Goal: Task Accomplishment & Management: Complete application form

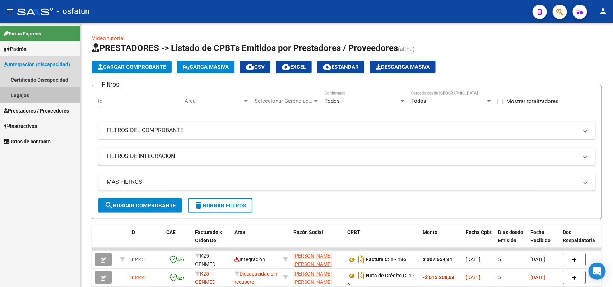
click at [18, 93] on link "Legajos" at bounding box center [40, 95] width 80 height 15
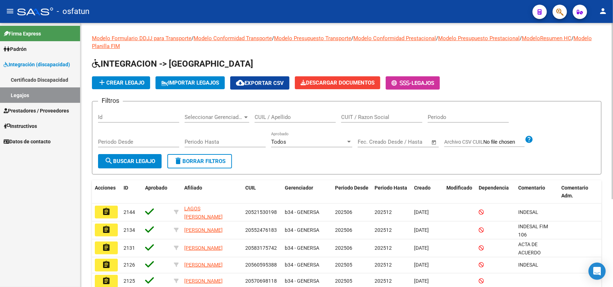
click at [290, 114] on input "CUIL / Apellido" at bounding box center [294, 117] width 81 height 6
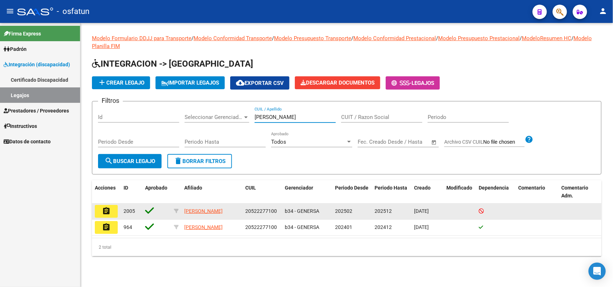
type input "[PERSON_NAME]"
click at [113, 209] on button "assignment" at bounding box center [106, 211] width 23 height 13
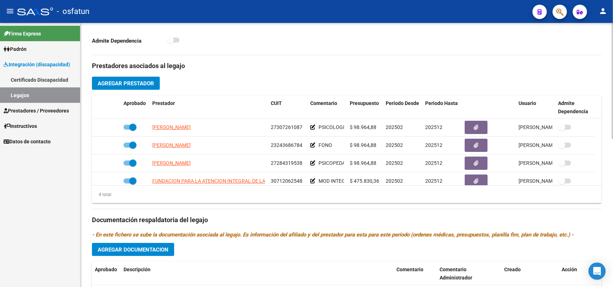
scroll to position [314, 0]
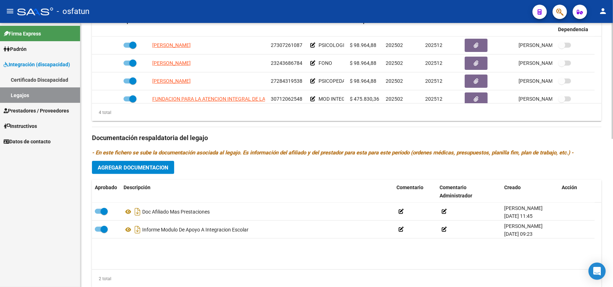
click at [130, 170] on span "Agregar Documentacion" at bounding box center [133, 168] width 71 height 6
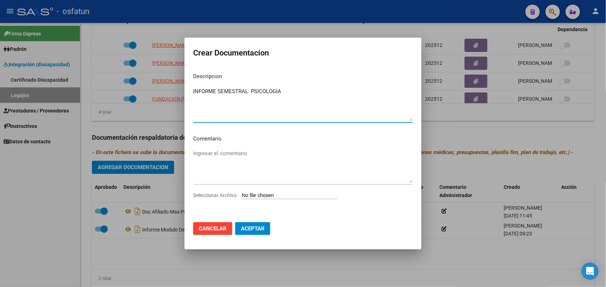
type textarea "INFORME SEMESTRAL PSICOLOGIA"
click at [265, 195] on input "Seleccionar Archivo" at bounding box center [289, 196] width 95 height 7
type input "C:\fakepath\INFORME EVOLUTIVO [DATE].pdf"
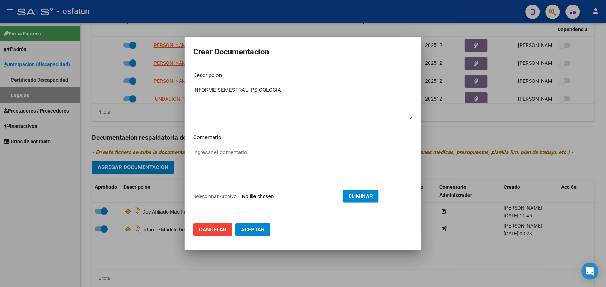
click at [251, 231] on span "Aceptar" at bounding box center [253, 230] width 24 height 6
checkbox input "false"
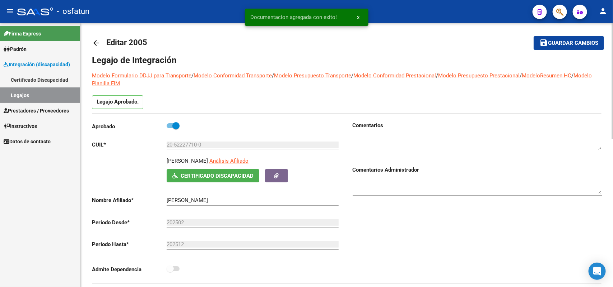
scroll to position [0, 0]
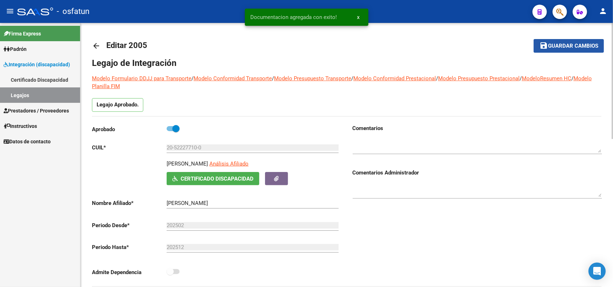
click at [566, 44] on span "Guardar cambios" at bounding box center [573, 46] width 50 height 6
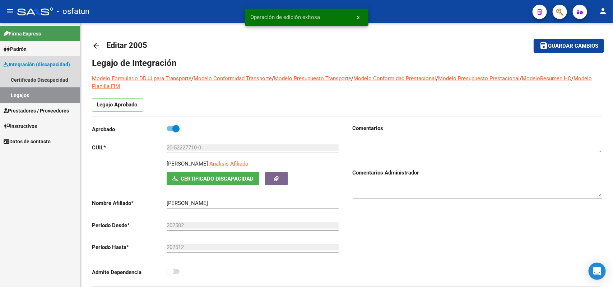
click at [18, 92] on link "Legajos" at bounding box center [40, 95] width 80 height 15
